Goal: Task Accomplishment & Management: Use online tool/utility

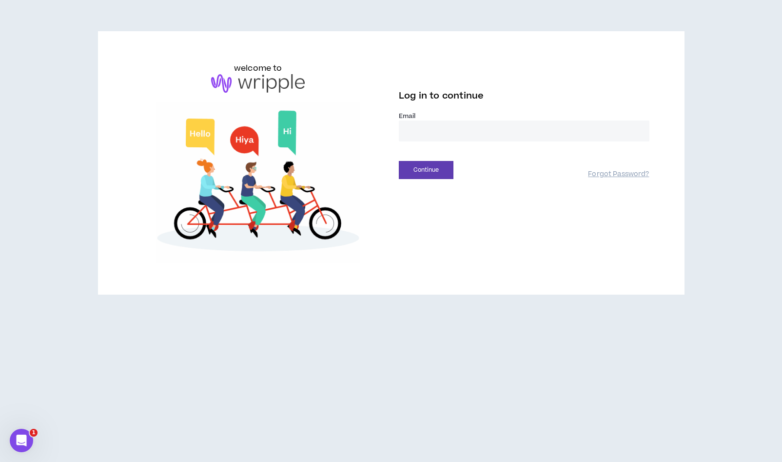
click at [422, 136] on input "email" at bounding box center [524, 130] width 251 height 21
type input "**********"
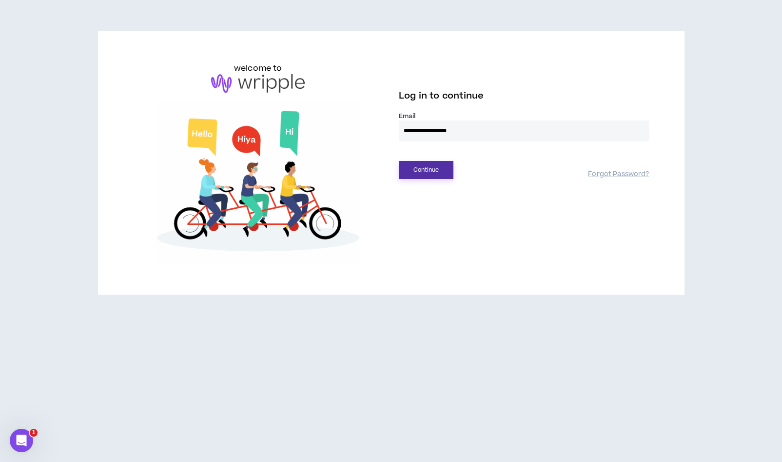
click at [435, 173] on button "Continue" at bounding box center [426, 170] width 55 height 18
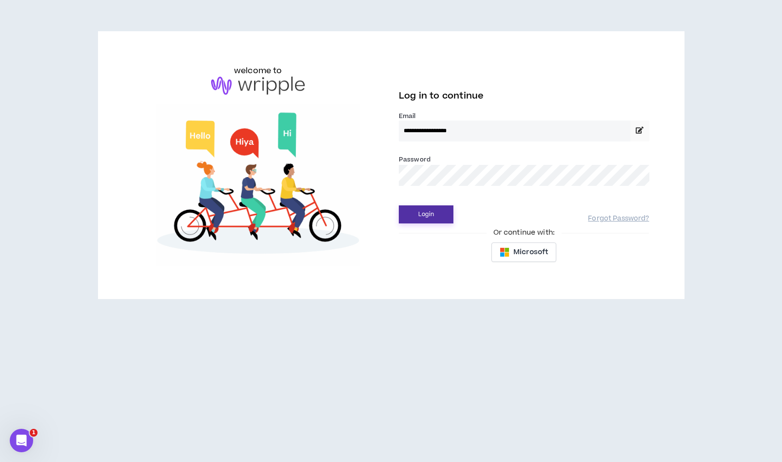
click at [440, 211] on button "Login" at bounding box center [426, 214] width 55 height 18
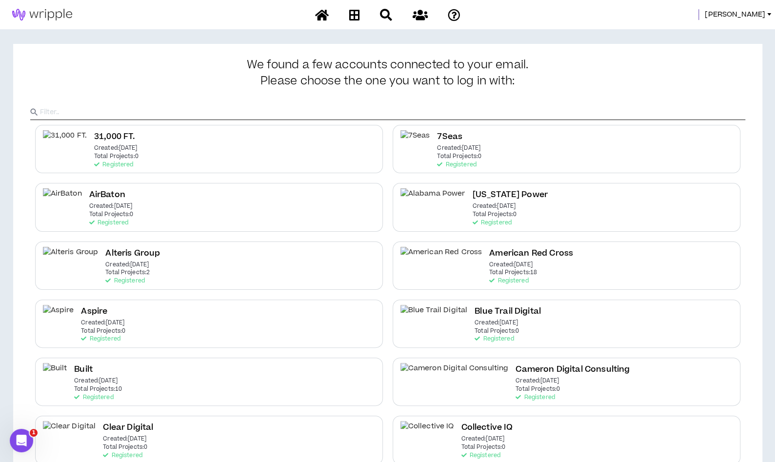
click at [333, 106] on input "text" at bounding box center [392, 112] width 705 height 15
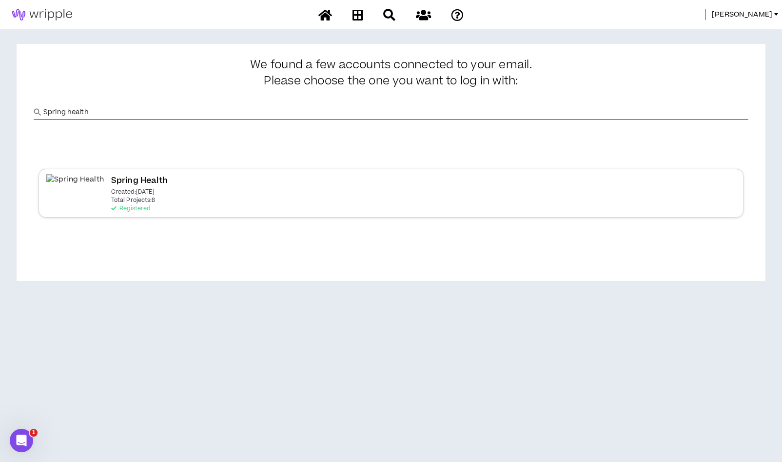
type input "Spring health"
click at [121, 197] on div "Spring Health Created: [DATE] Total Projects: 8 Registered" at bounding box center [139, 193] width 57 height 38
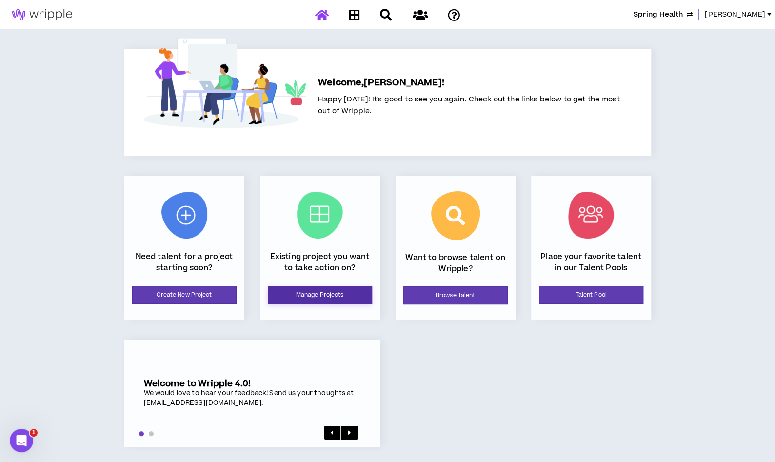
click at [294, 286] on link "Manage Projects" at bounding box center [320, 295] width 104 height 18
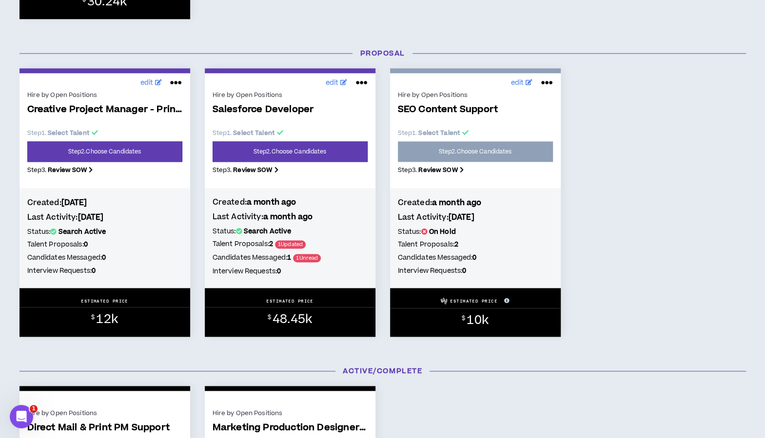
scroll to position [739, 0]
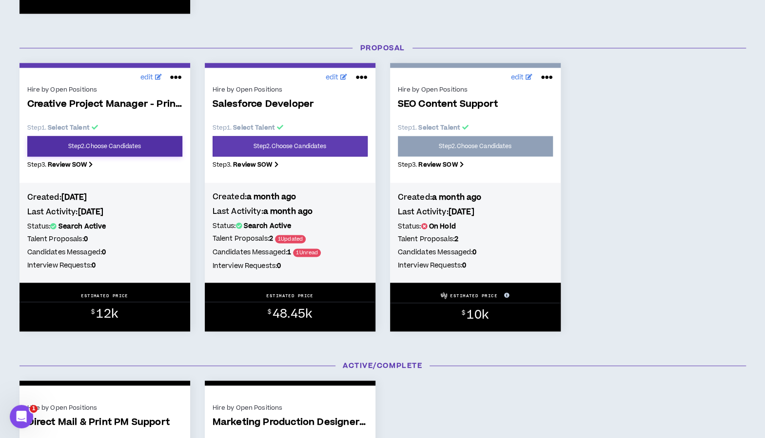
click at [99, 149] on link "Step 2 . Choose Candidates" at bounding box center [104, 146] width 155 height 20
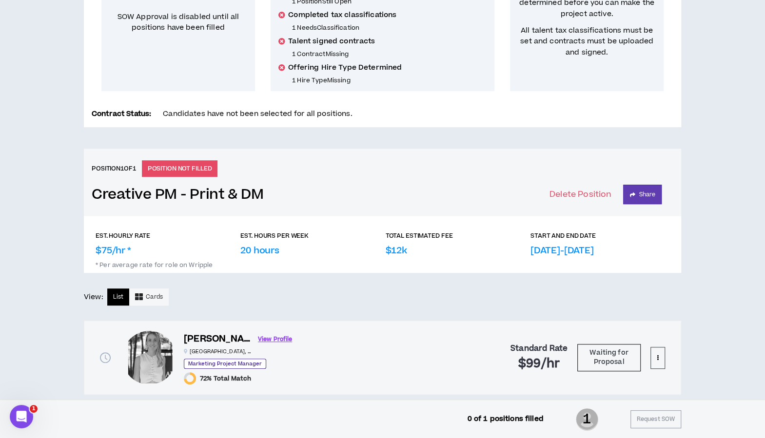
scroll to position [264, 0]
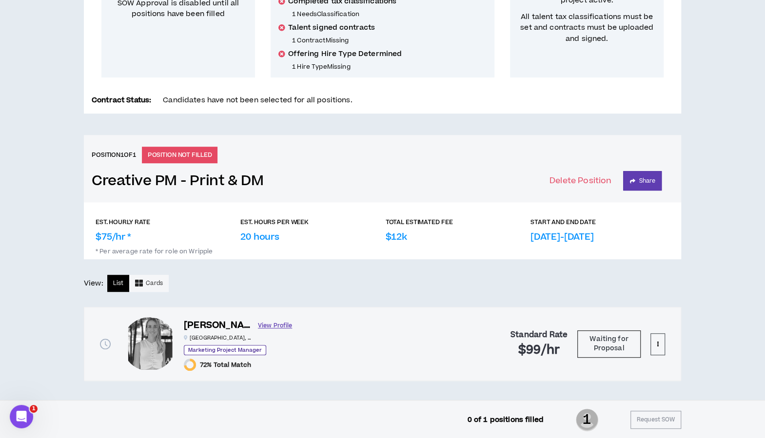
click at [258, 324] on link "View Profile" at bounding box center [275, 325] width 34 height 17
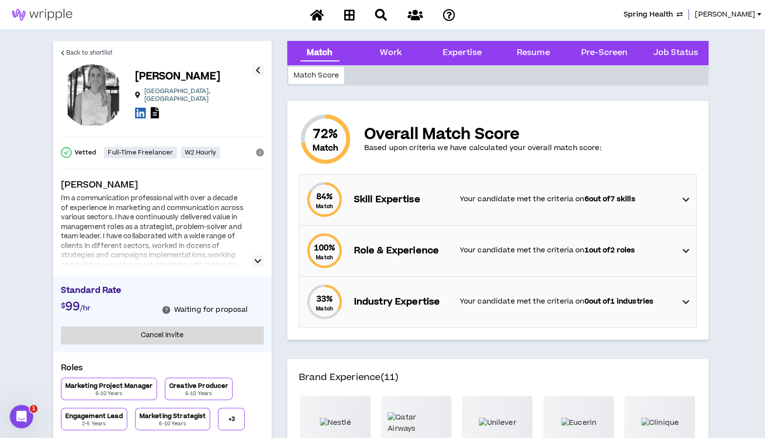
click at [252, 263] on button "button" at bounding box center [258, 261] width 12 height 12
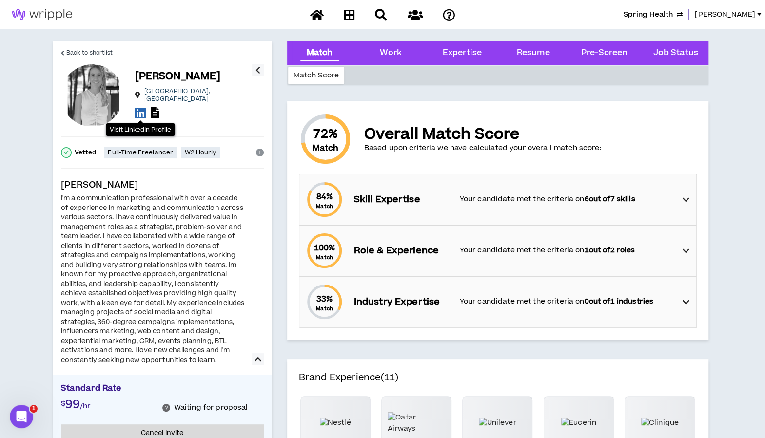
click at [136, 107] on icon at bounding box center [140, 113] width 11 height 12
click at [351, 11] on icon at bounding box center [349, 15] width 11 height 12
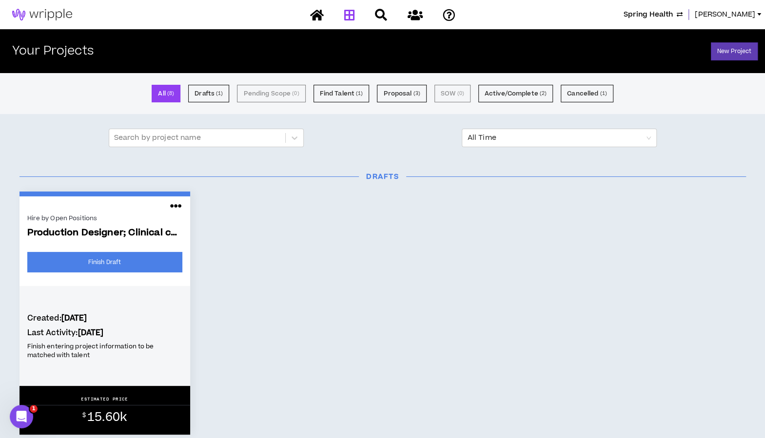
click at [614, 252] on div "Hire by Open Positions Production Designer; Clinical content Finish Draft Creat…" at bounding box center [382, 313] width 741 height 243
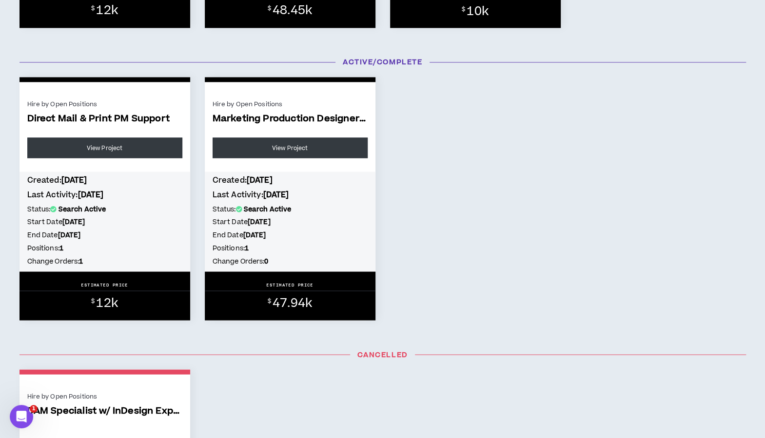
scroll to position [1030, 0]
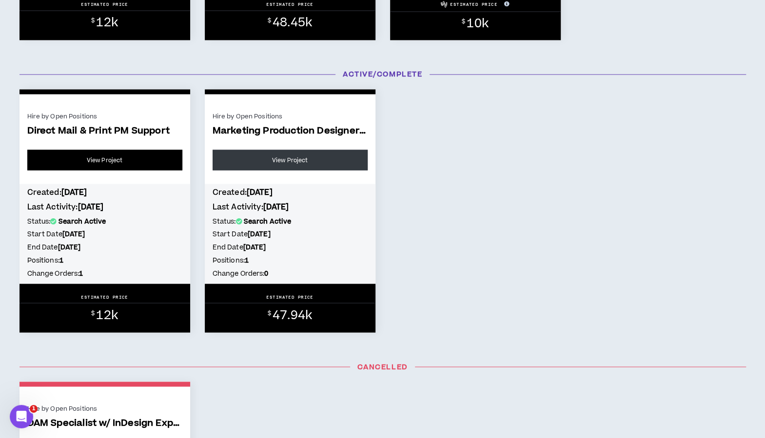
click at [135, 167] on link "View Project" at bounding box center [104, 160] width 155 height 20
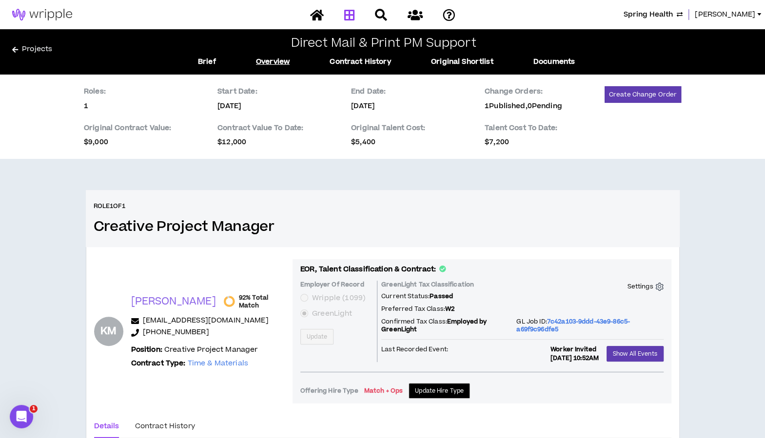
click at [349, 12] on icon at bounding box center [349, 15] width 11 height 12
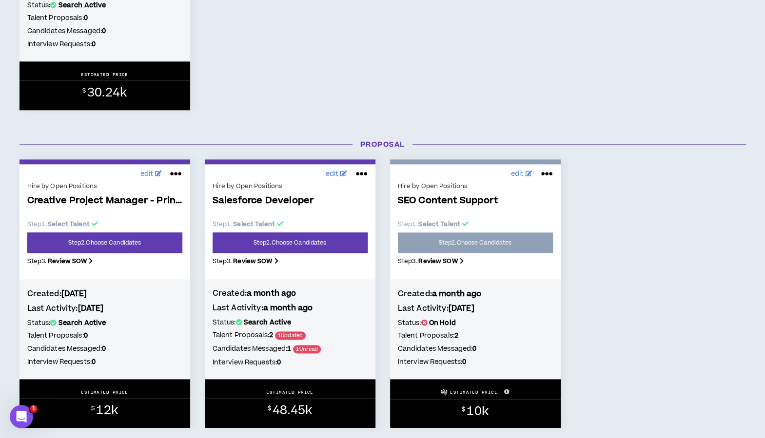
scroll to position [643, 0]
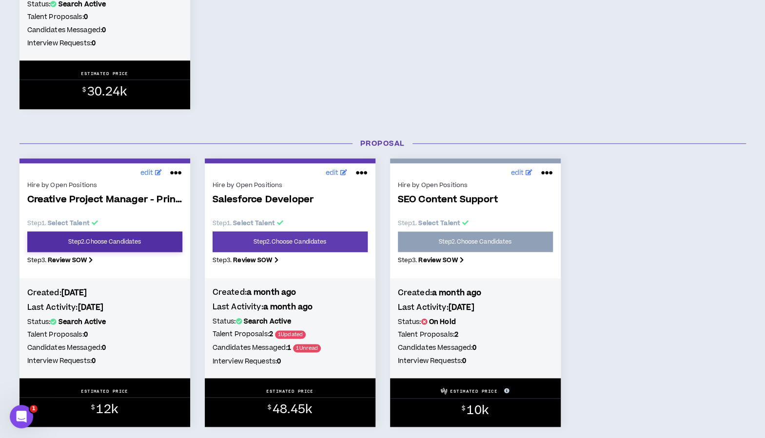
click at [107, 243] on link "Step 2 . Choose Candidates" at bounding box center [104, 242] width 155 height 20
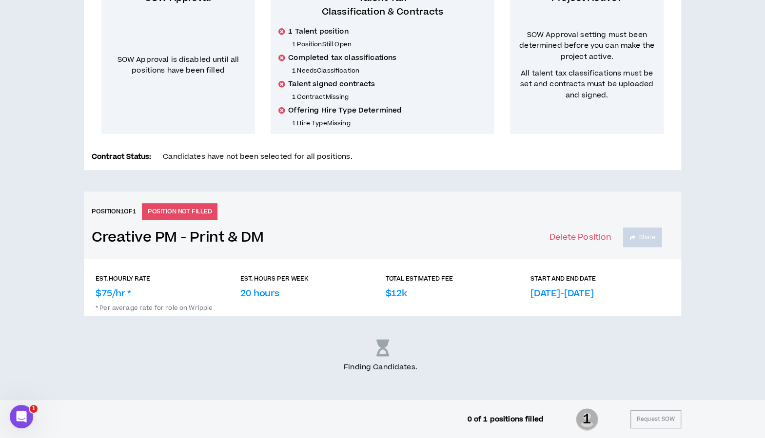
scroll to position [264, 0]
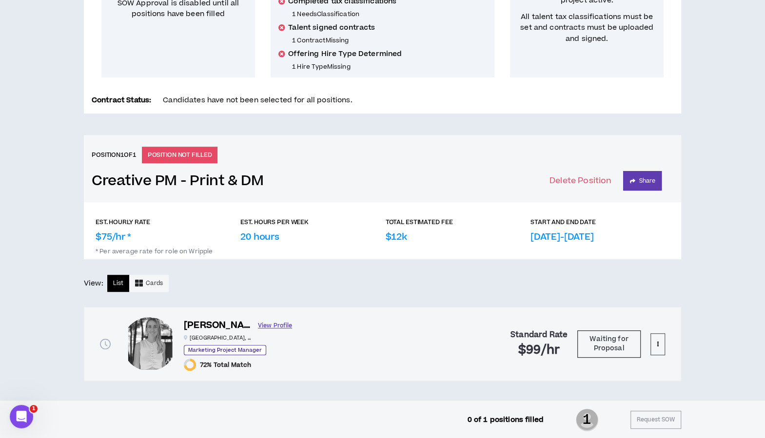
click at [261, 327] on link "View Profile" at bounding box center [275, 325] width 34 height 17
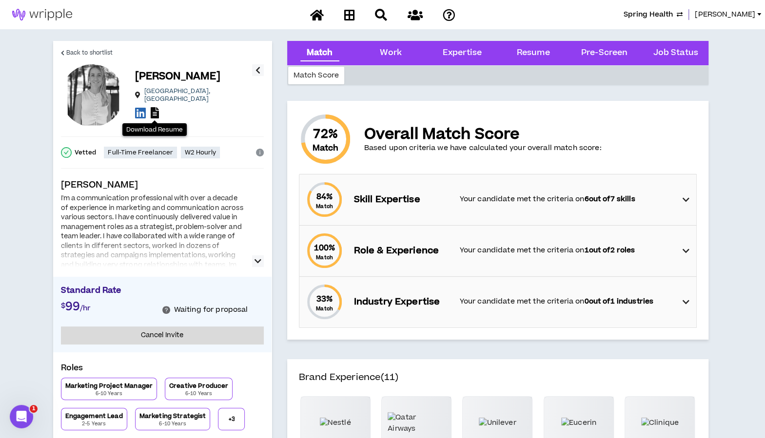
click at [157, 109] on icon at bounding box center [155, 112] width 8 height 11
click at [663, 17] on span "Spring Health" at bounding box center [647, 14] width 49 height 11
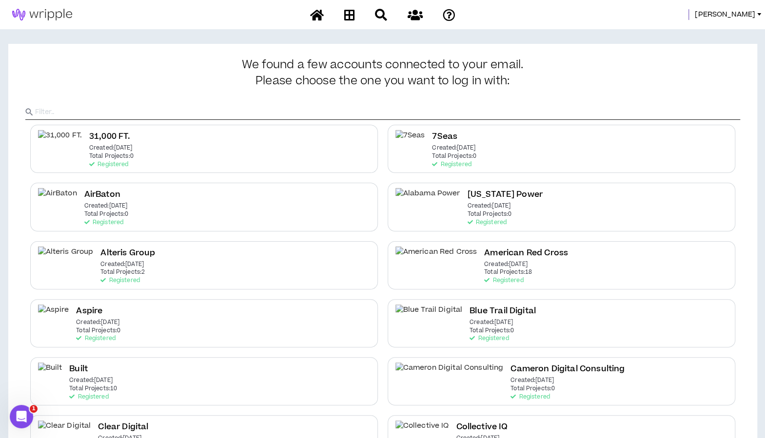
click at [307, 110] on input "text" at bounding box center [387, 112] width 705 height 15
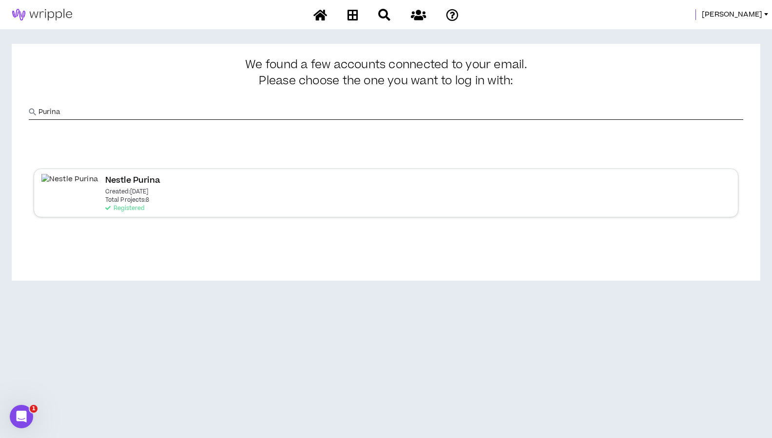
type input "Purina"
click at [105, 195] on p "Created: [DATE]" at bounding box center [126, 192] width 43 height 7
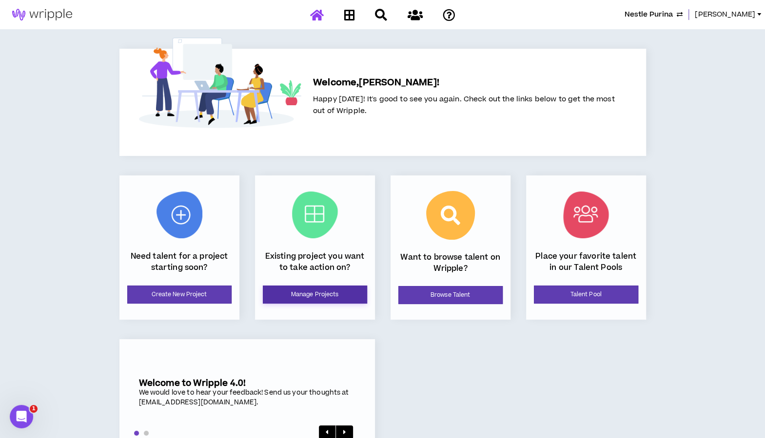
click at [294, 295] on link "Manage Projects" at bounding box center [315, 295] width 104 height 18
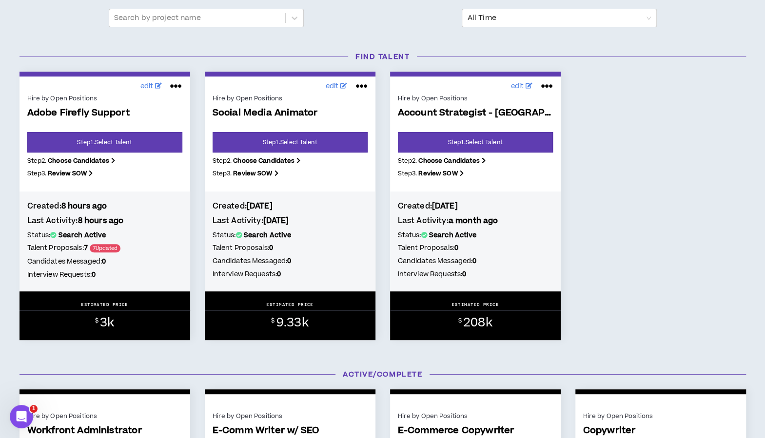
scroll to position [121, 0]
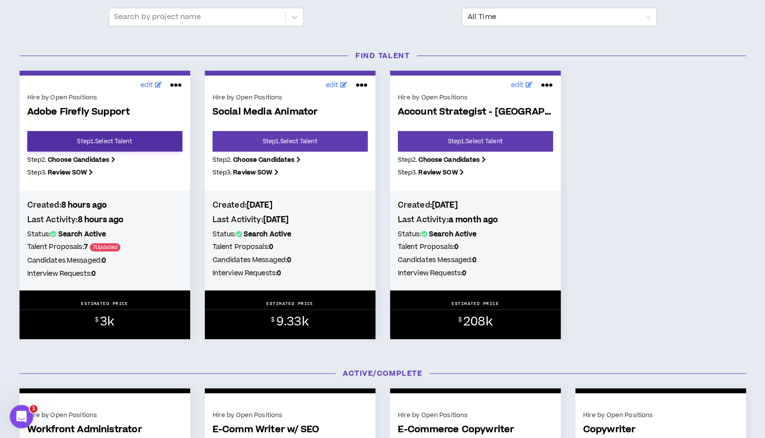
click at [130, 144] on link "Step 1 . Select Talent" at bounding box center [104, 141] width 155 height 20
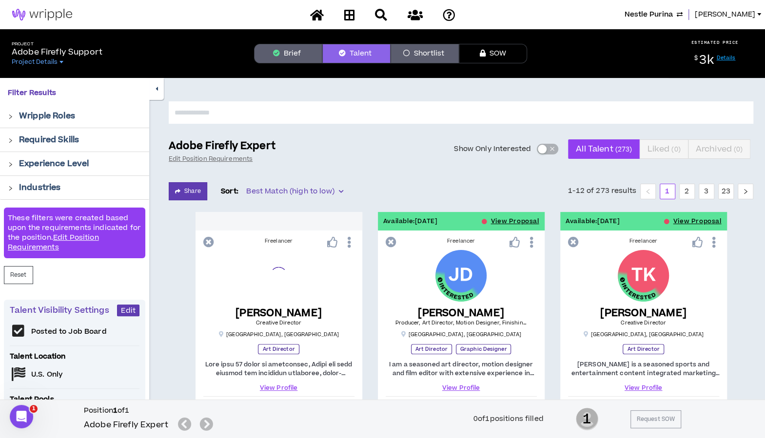
click at [549, 153] on span "button" at bounding box center [552, 149] width 6 height 11
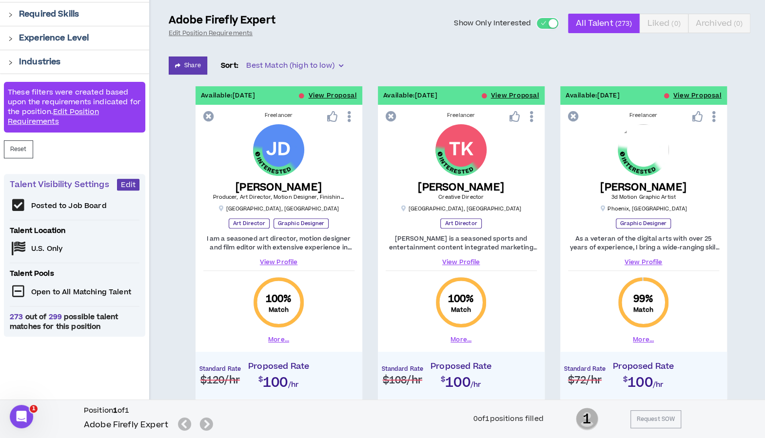
scroll to position [118, 0]
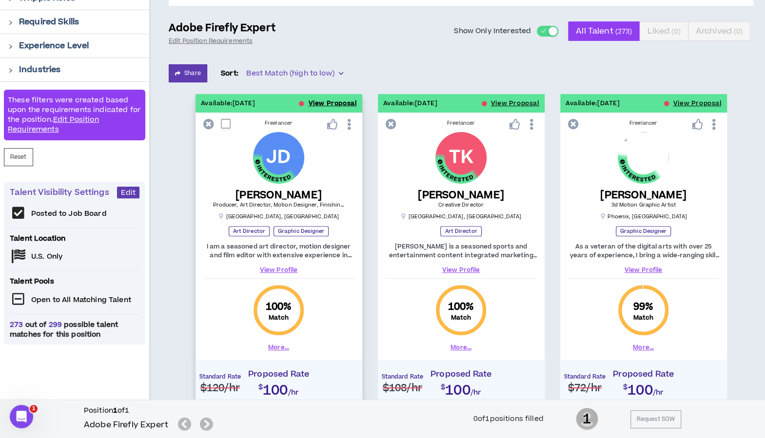
click at [319, 96] on button "View Proposal" at bounding box center [333, 103] width 48 height 19
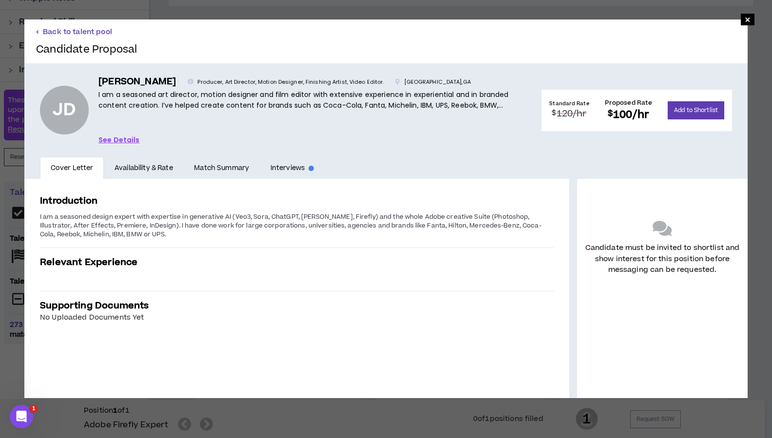
click at [94, 27] on button "Back to talent pool" at bounding box center [74, 31] width 76 height 9
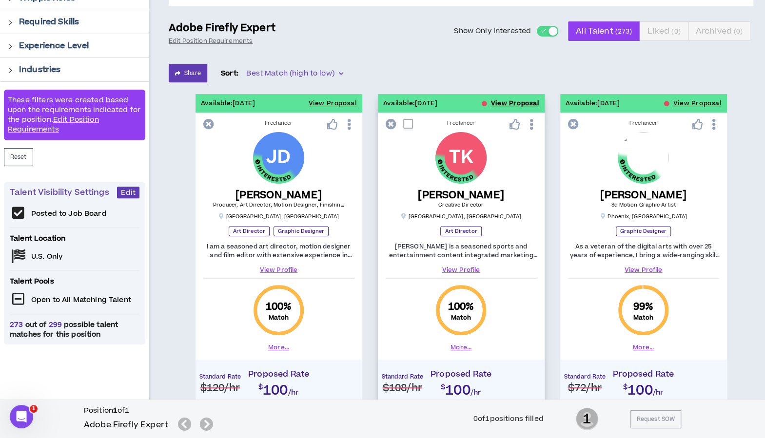
click at [500, 103] on button "View Proposal" at bounding box center [515, 103] width 48 height 19
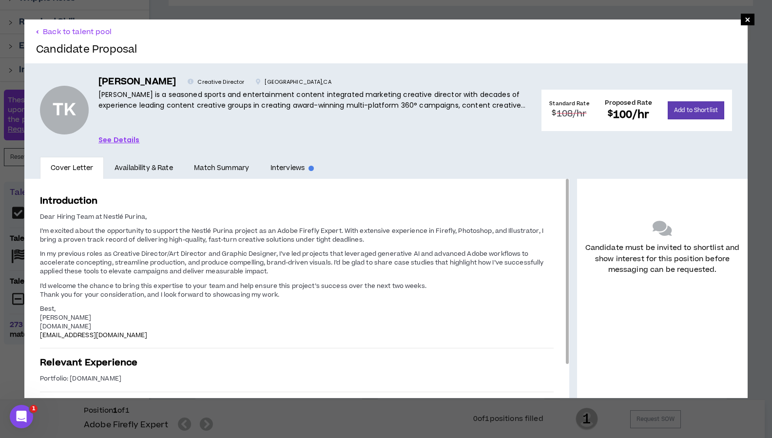
drag, startPoint x: 107, startPoint y: 327, endPoint x: 30, endPoint y: 327, distance: 77.5
click at [30, 327] on div "Introduction Dear Hiring Team at Nestlé Purina, I’m excited about the opportuni…" at bounding box center [296, 309] width 545 height 261
copy span "[DOMAIN_NAME]"
click at [59, 29] on button "Back to talent pool" at bounding box center [74, 31] width 76 height 9
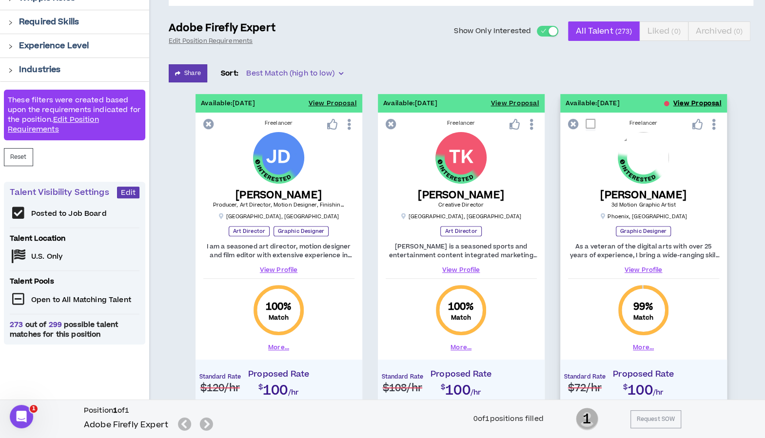
click at [718, 99] on button "View Proposal" at bounding box center [697, 103] width 48 height 19
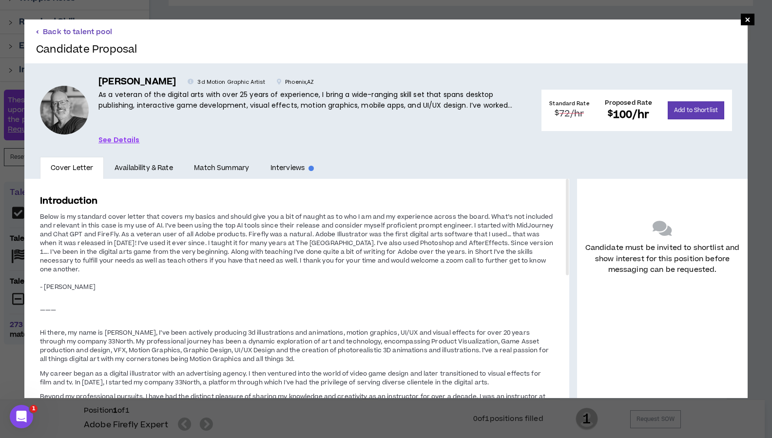
click at [68, 30] on button "Back to talent pool" at bounding box center [74, 31] width 76 height 9
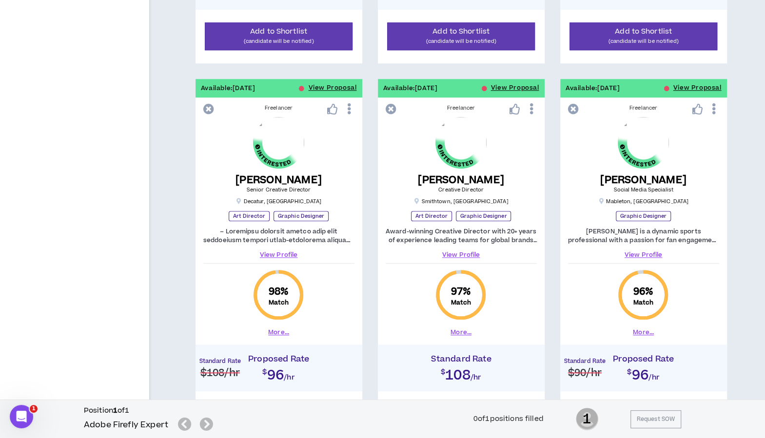
scroll to position [527, 0]
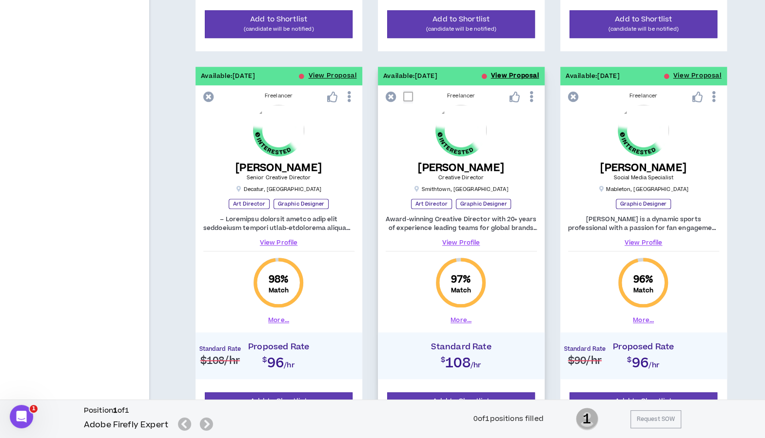
click at [505, 74] on button "View Proposal" at bounding box center [515, 76] width 48 height 19
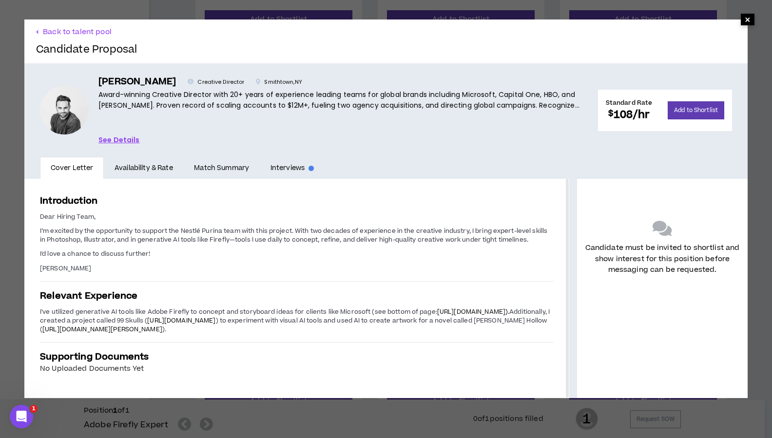
click at [745, 20] on span "×" at bounding box center [748, 20] width 6 height 12
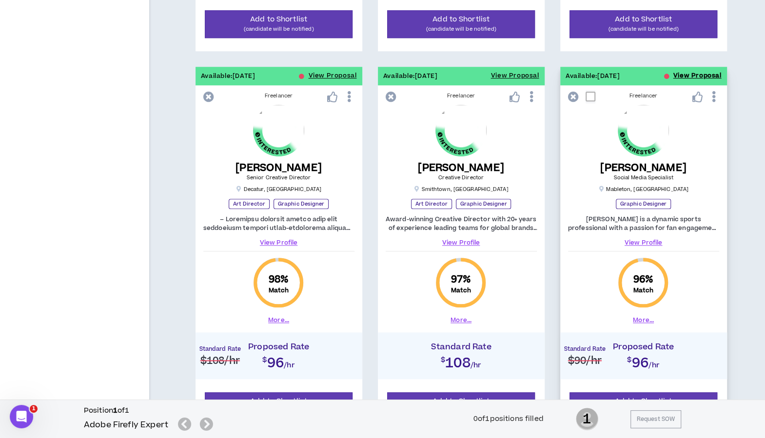
click at [685, 71] on button "View Proposal" at bounding box center [697, 76] width 48 height 19
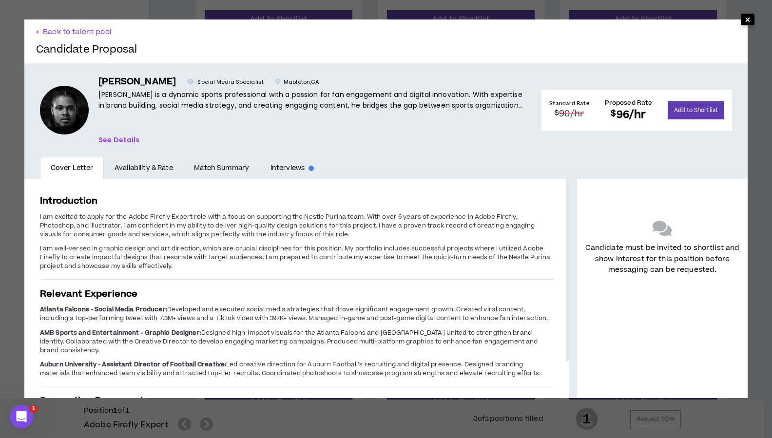
click at [741, 19] on span "×" at bounding box center [748, 20] width 14 height 12
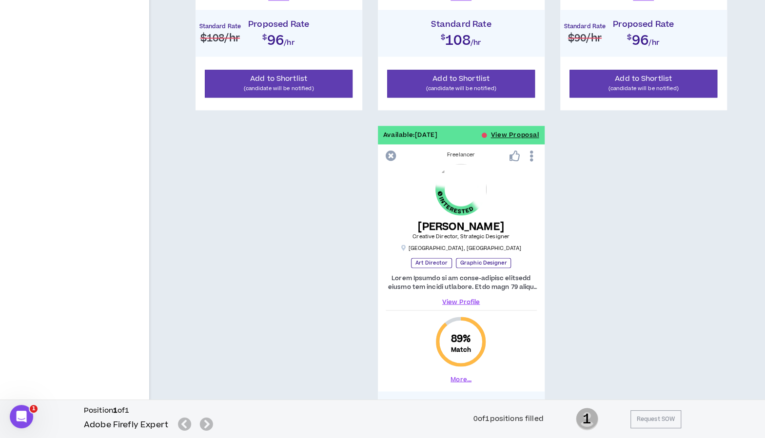
scroll to position [867, 0]
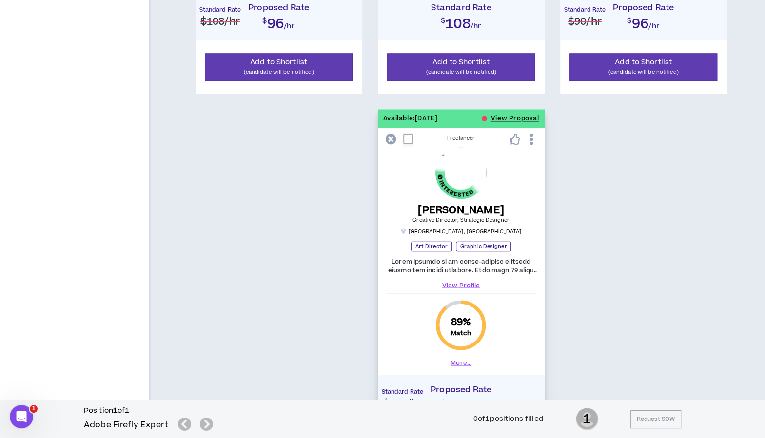
click at [462, 361] on button "More..." at bounding box center [460, 362] width 21 height 9
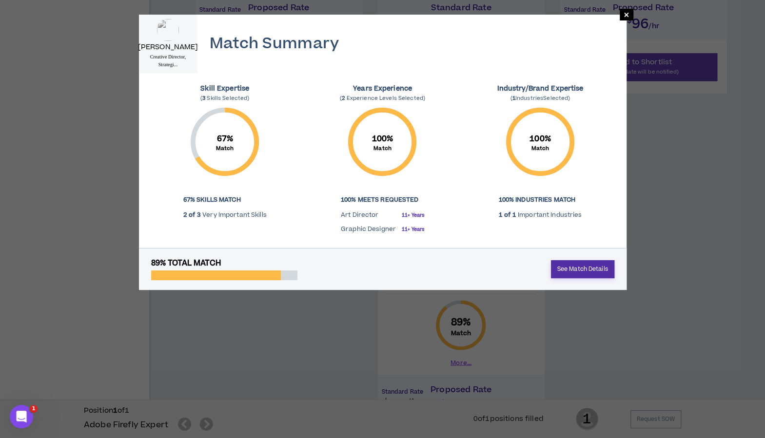
click at [575, 260] on link "See Match Details" at bounding box center [582, 269] width 63 height 18
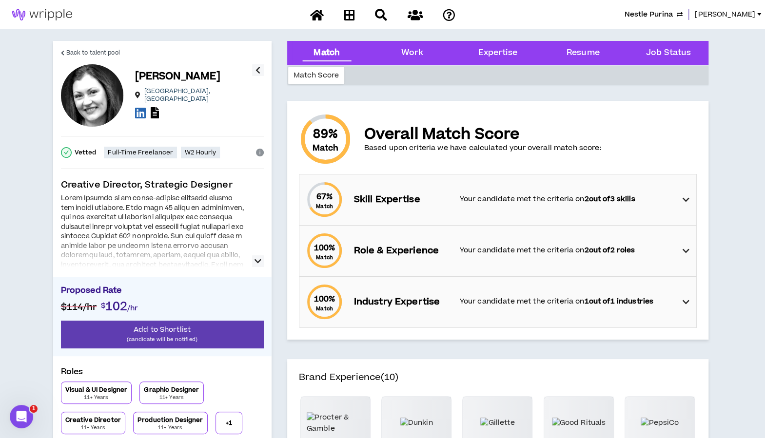
click at [687, 200] on icon at bounding box center [685, 200] width 7 height 12
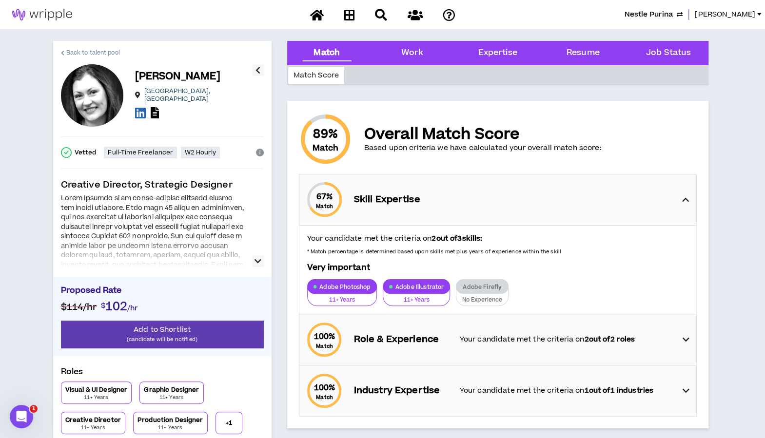
click at [108, 52] on span "Back to talent pool" at bounding box center [93, 52] width 54 height 9
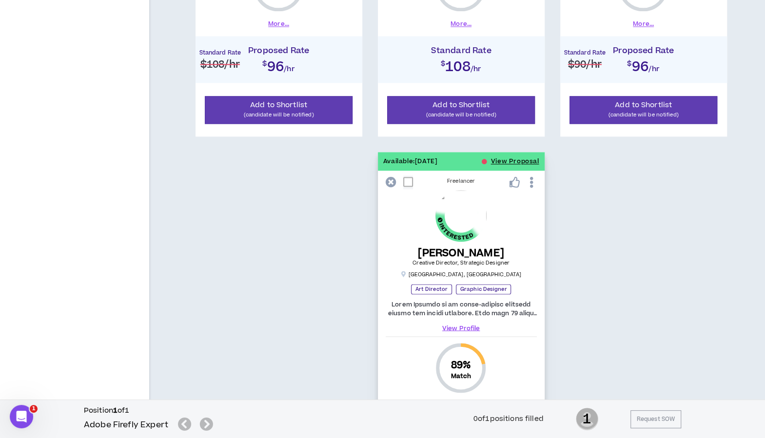
scroll to position [841, 0]
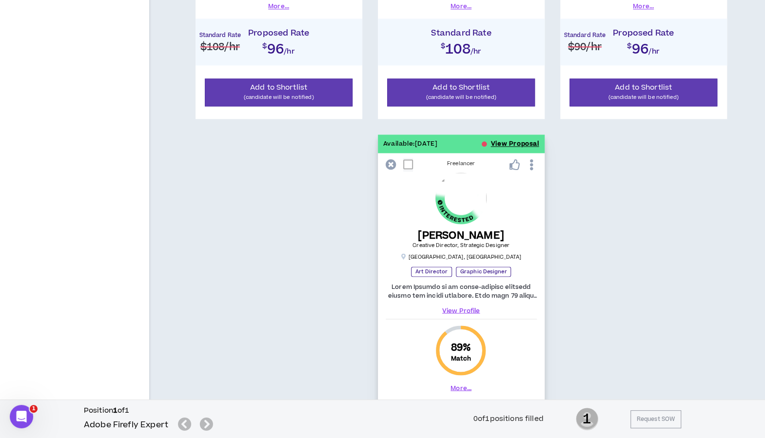
click at [502, 140] on button "View Proposal" at bounding box center [515, 144] width 48 height 19
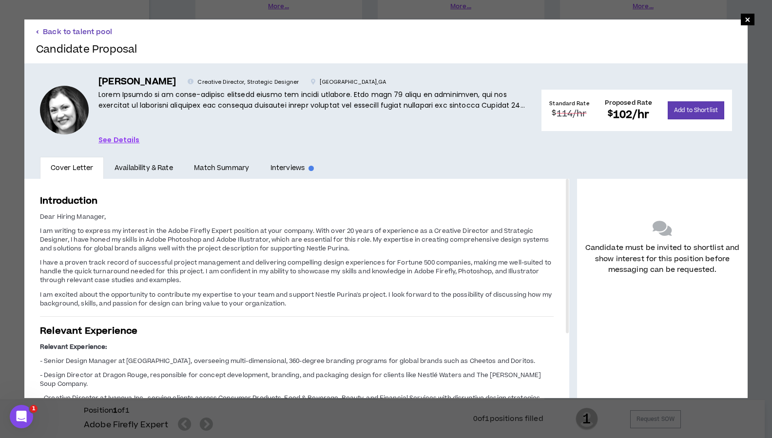
click at [71, 34] on button "Back to talent pool" at bounding box center [74, 31] width 76 height 9
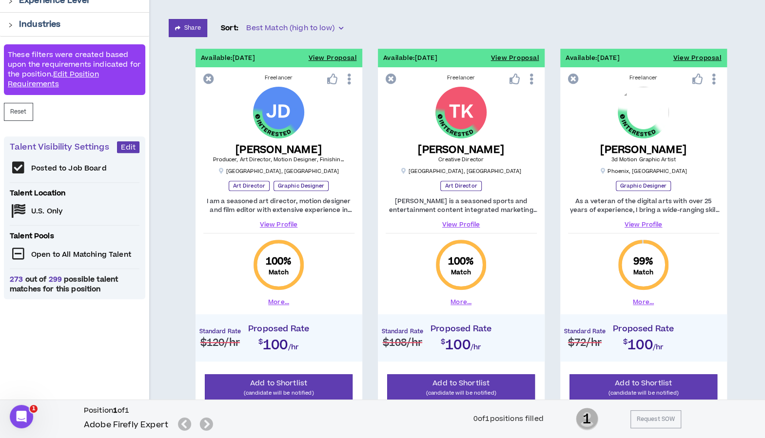
scroll to position [170, 0]
